Goal: Information Seeking & Learning: Learn about a topic

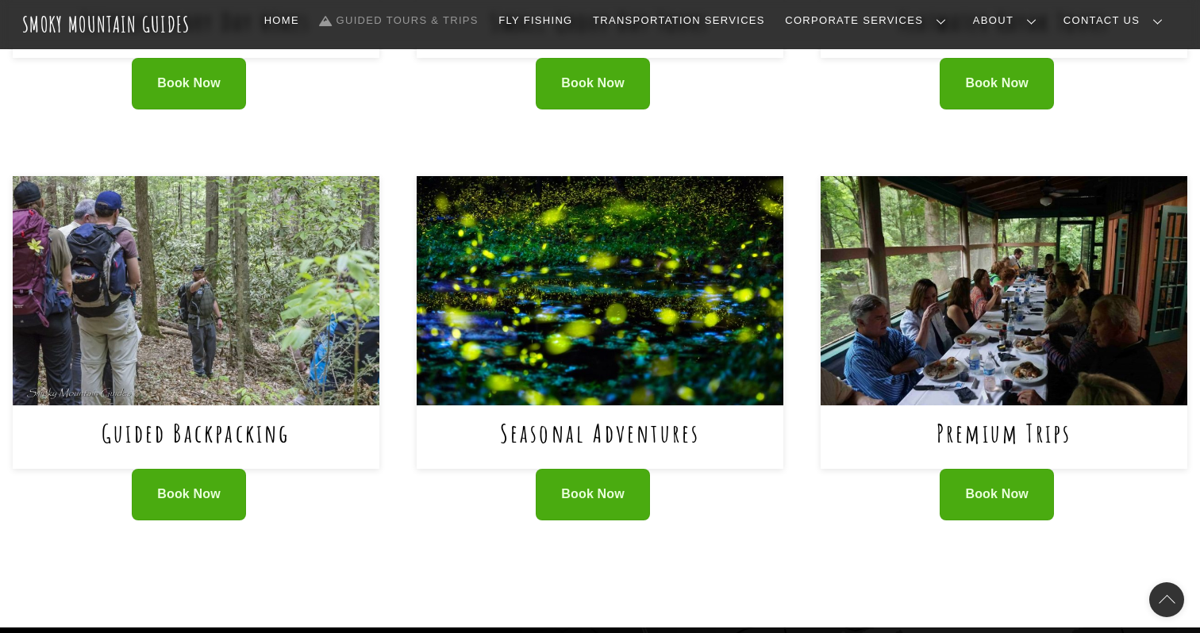
scroll to position [944, 0]
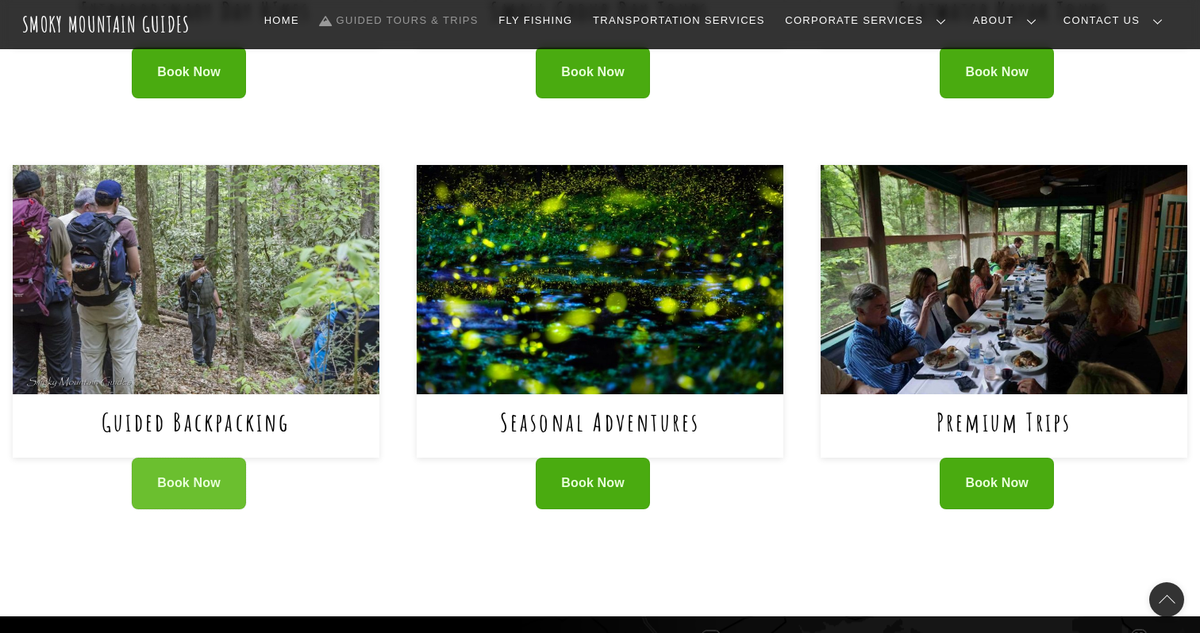
click at [184, 495] on link "Book Now" at bounding box center [189, 484] width 114 height 52
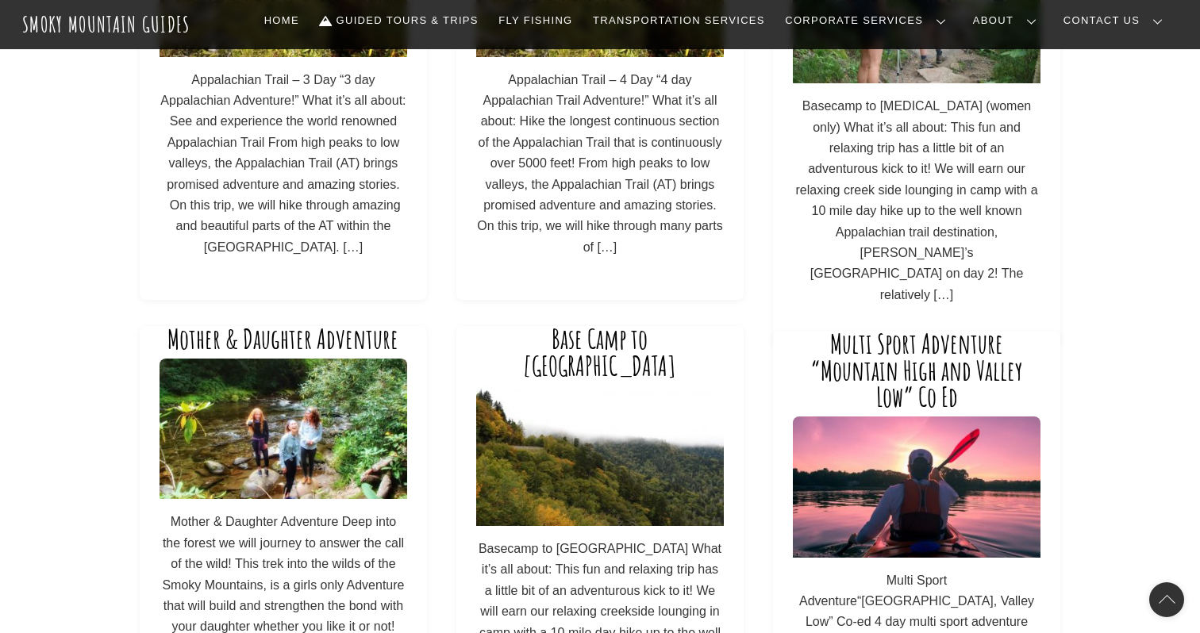
scroll to position [363, 0]
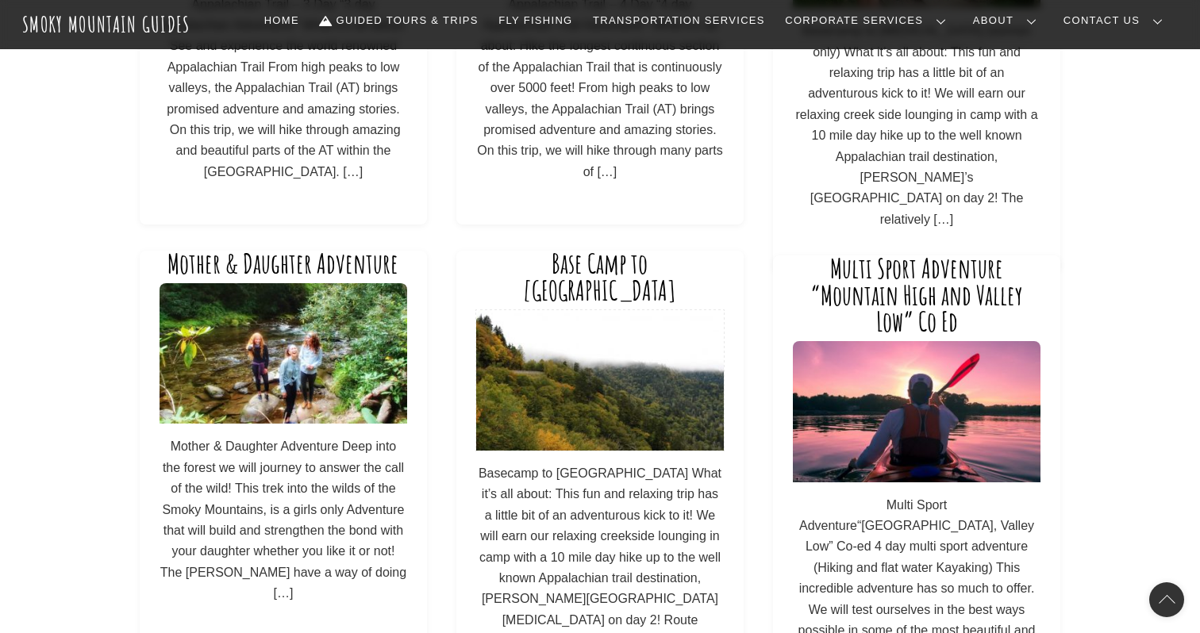
click at [599, 310] on img at bounding box center [599, 380] width 247 height 140
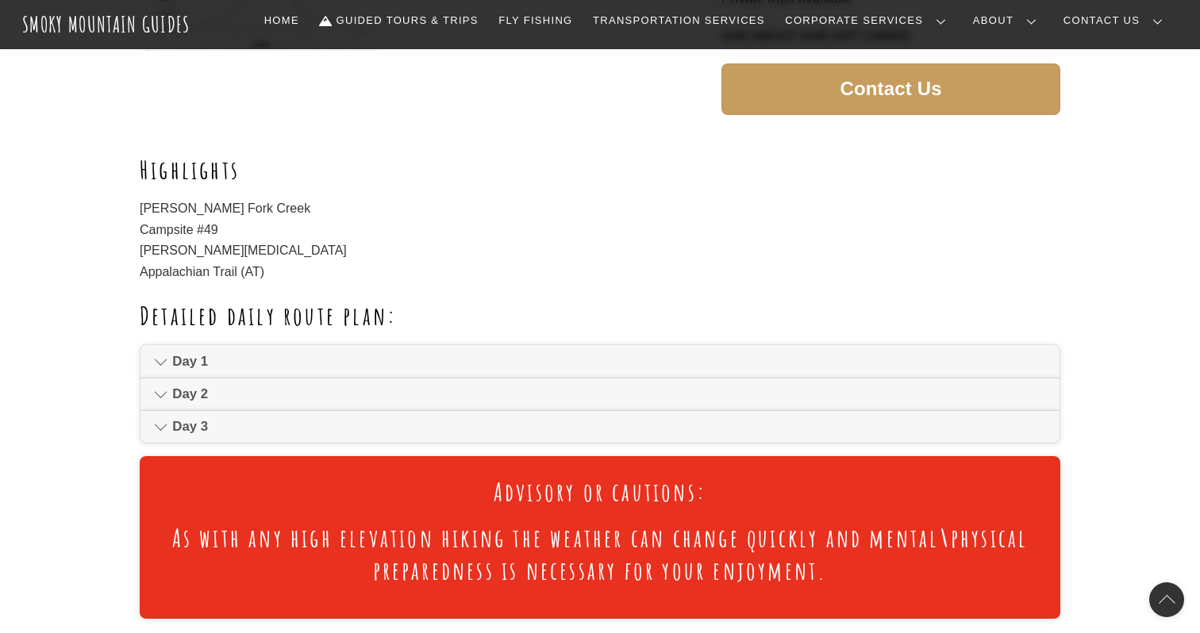
scroll to position [762, 0]
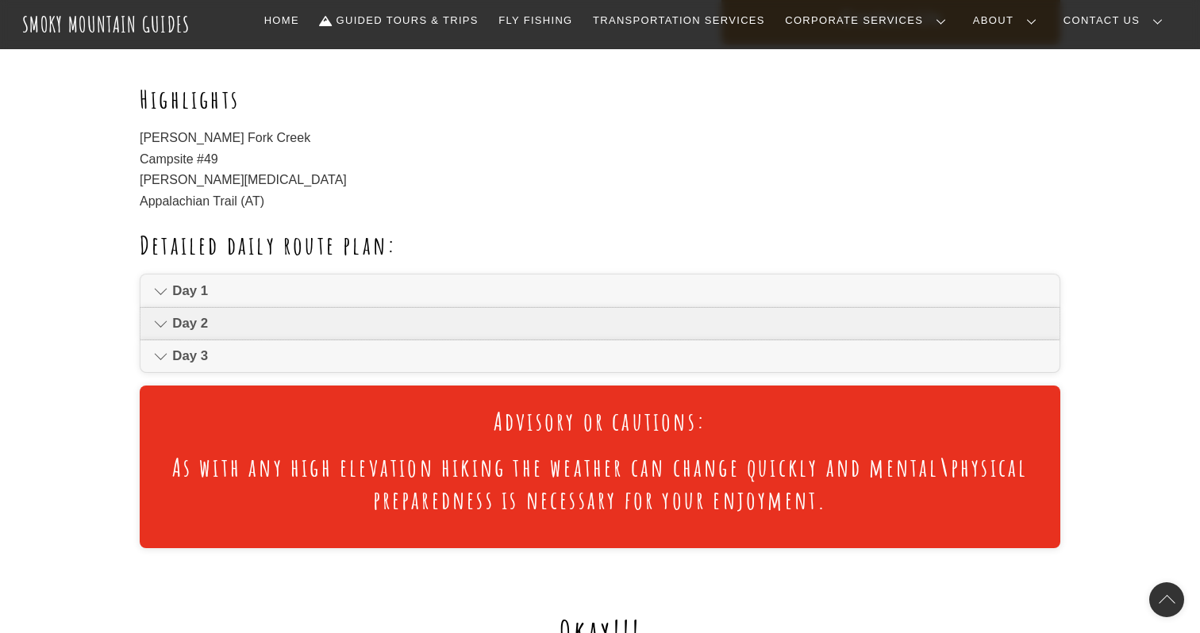
click at [595, 315] on span "Day 2" at bounding box center [609, 323] width 874 height 19
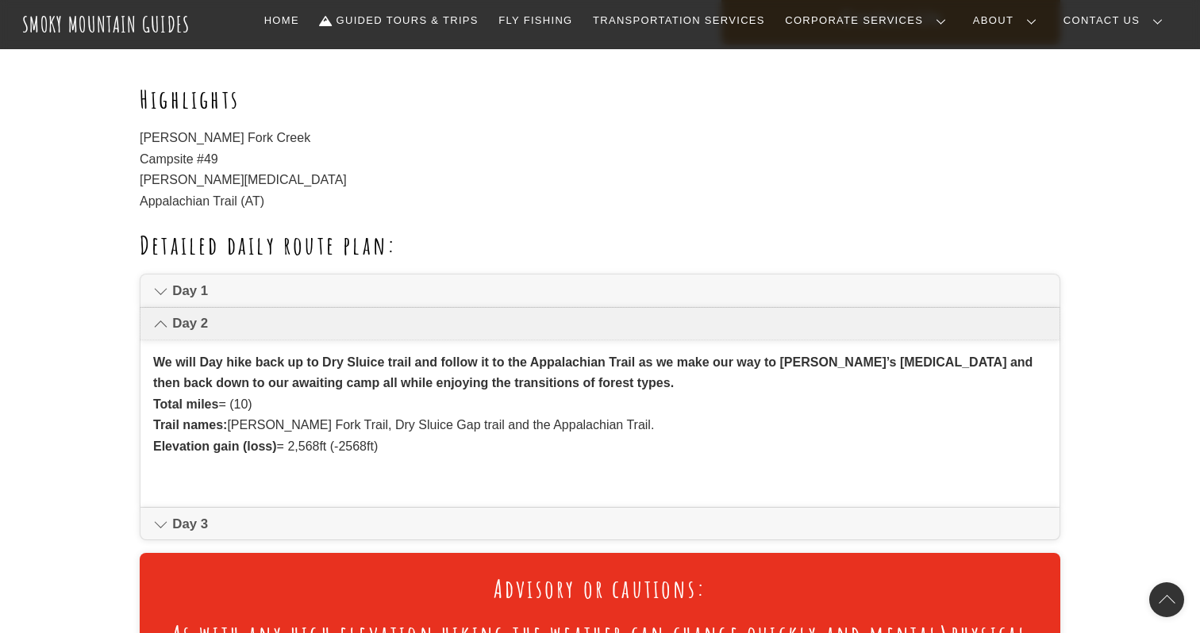
click at [594, 328] on span "Day 2" at bounding box center [609, 323] width 874 height 19
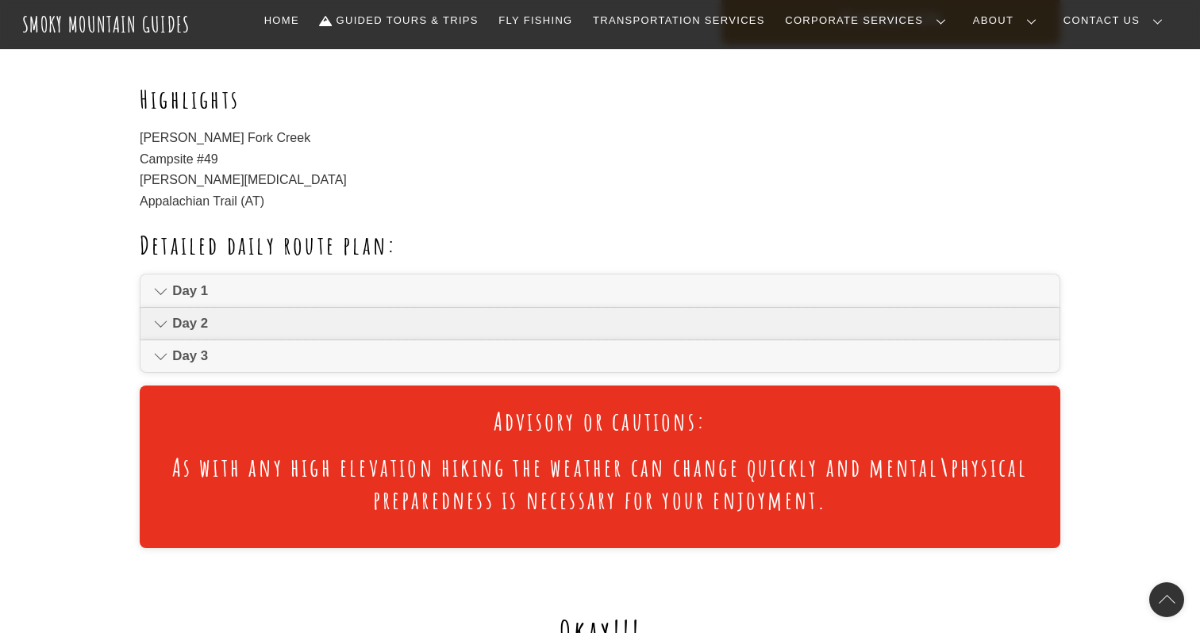
click at [595, 309] on link "Day 2" at bounding box center [599, 324] width 919 height 32
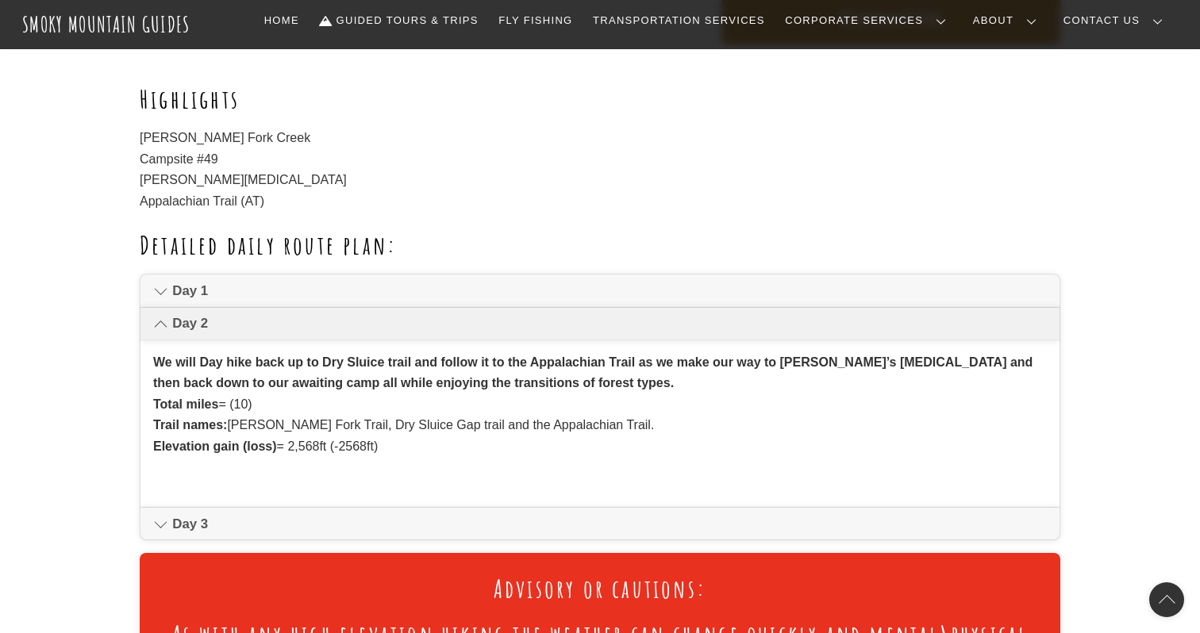
click at [596, 309] on link "Day 2" at bounding box center [599, 324] width 919 height 32
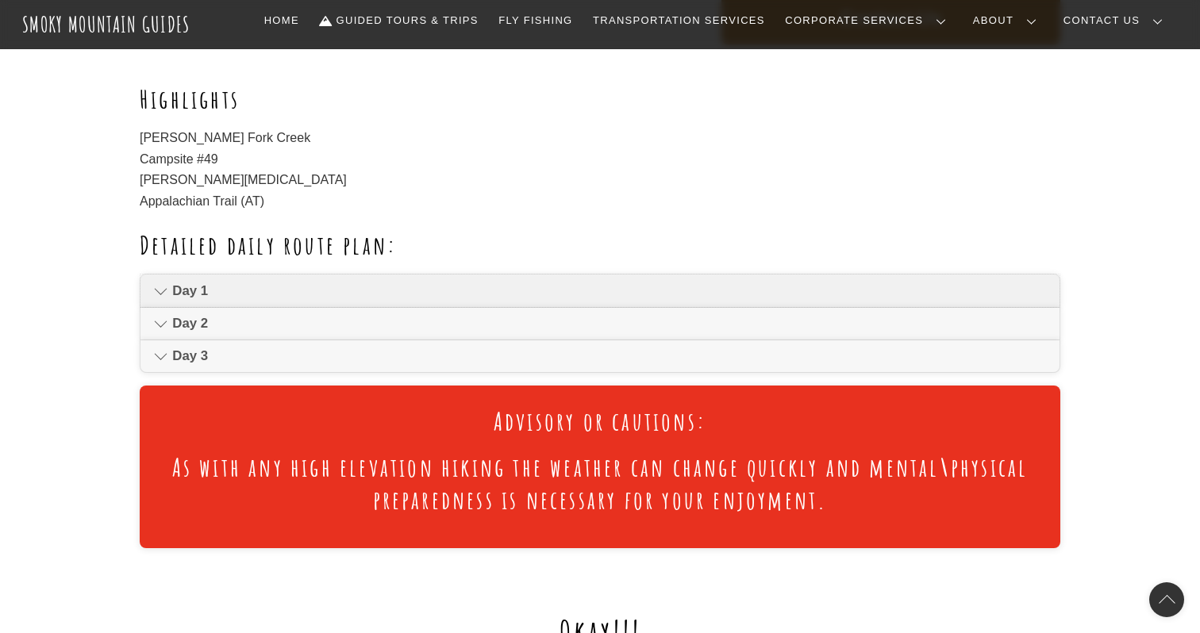
click at [598, 299] on span "Day 1" at bounding box center [609, 291] width 874 height 19
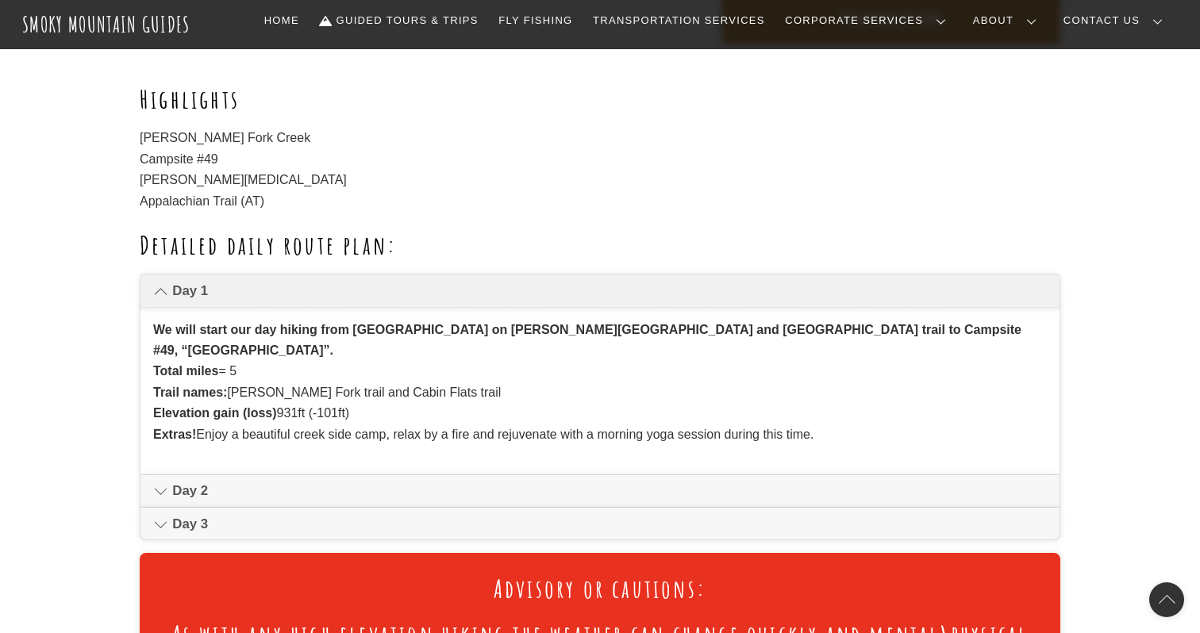
click at [598, 300] on span "Day 1" at bounding box center [609, 291] width 874 height 19
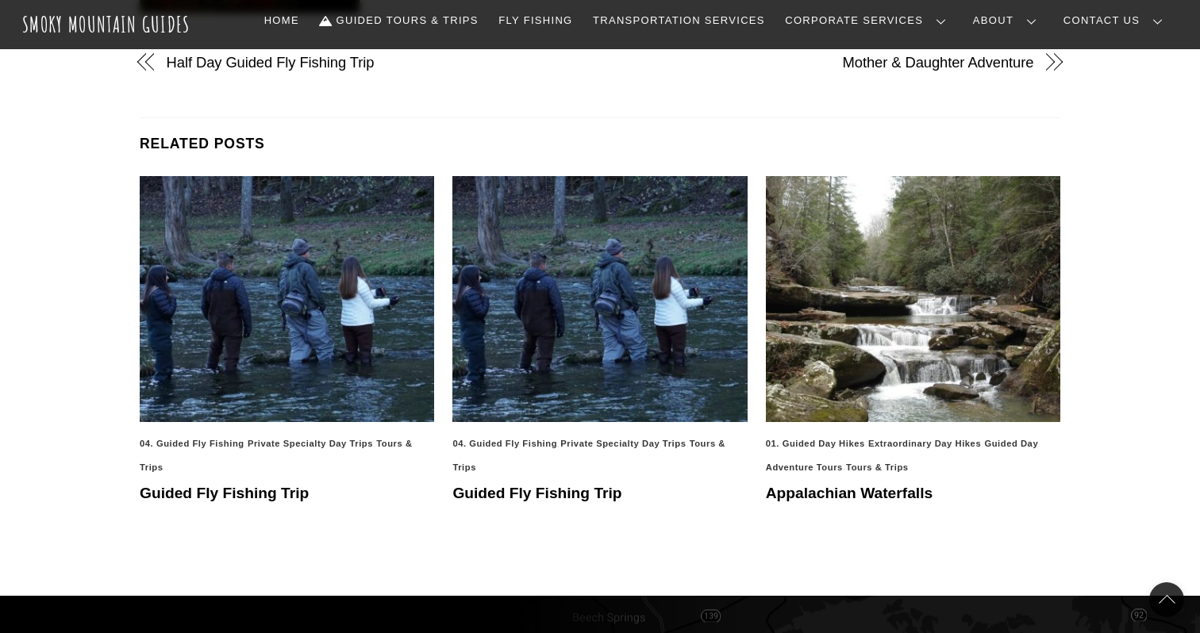
scroll to position [2802, 0]
